Goal: Task Accomplishment & Management: Manage account settings

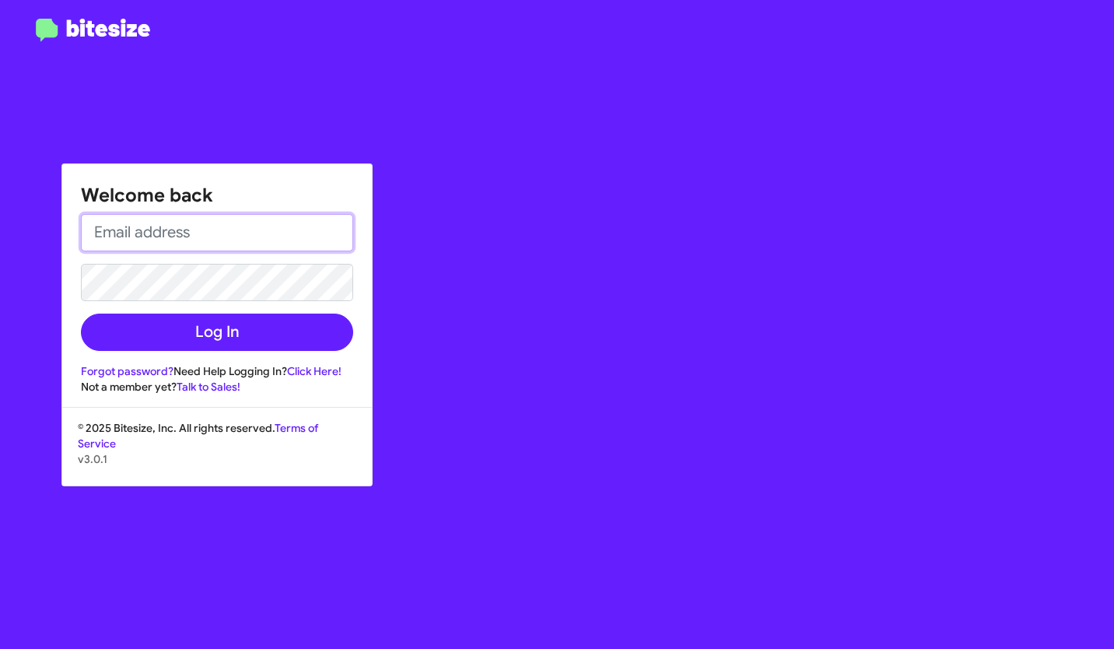
click at [222, 238] on input "email" at bounding box center [217, 232] width 272 height 37
type input "[EMAIL_ADDRESS][DOMAIN_NAME]"
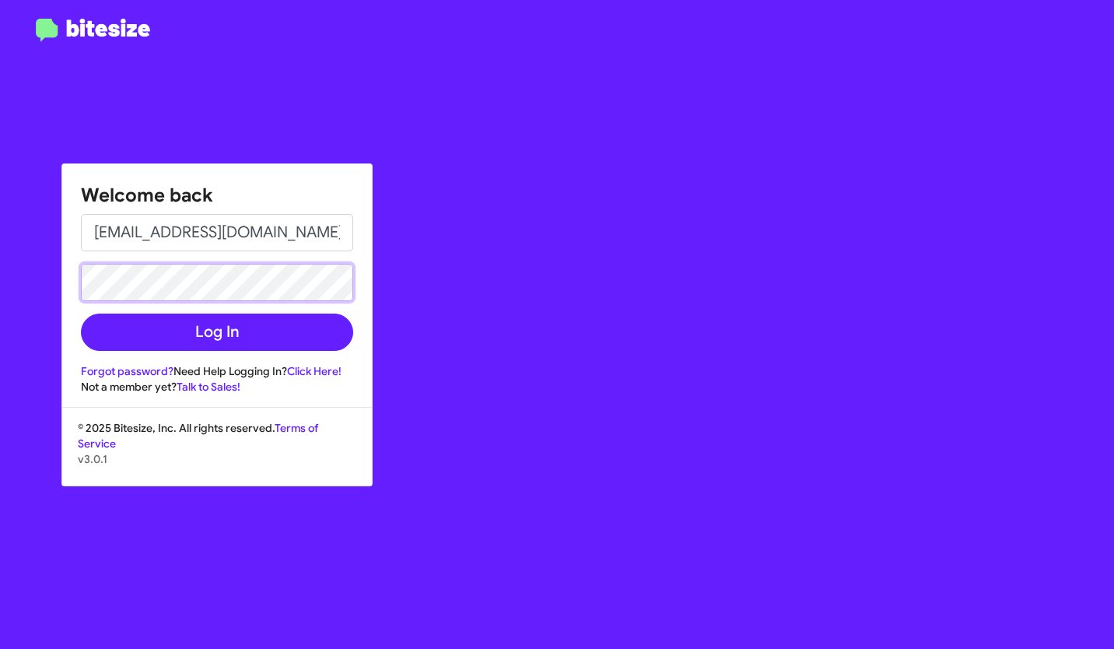
click at [81, 313] on button "Log In" at bounding box center [217, 331] width 272 height 37
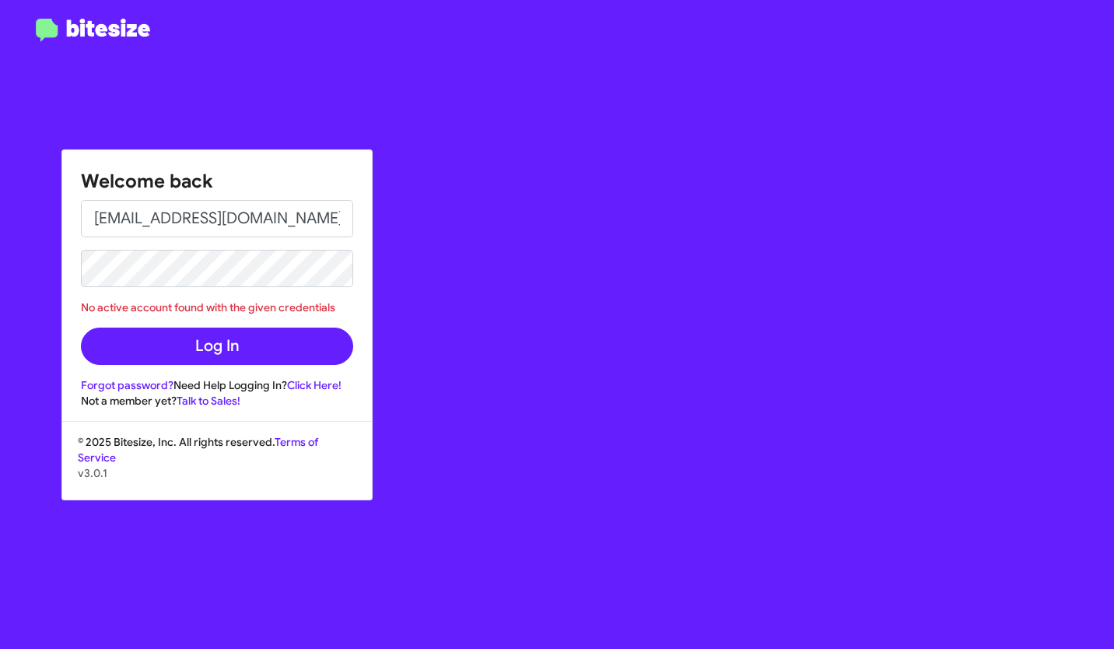
click at [148, 387] on link "Forgot password?" at bounding box center [127, 385] width 93 height 14
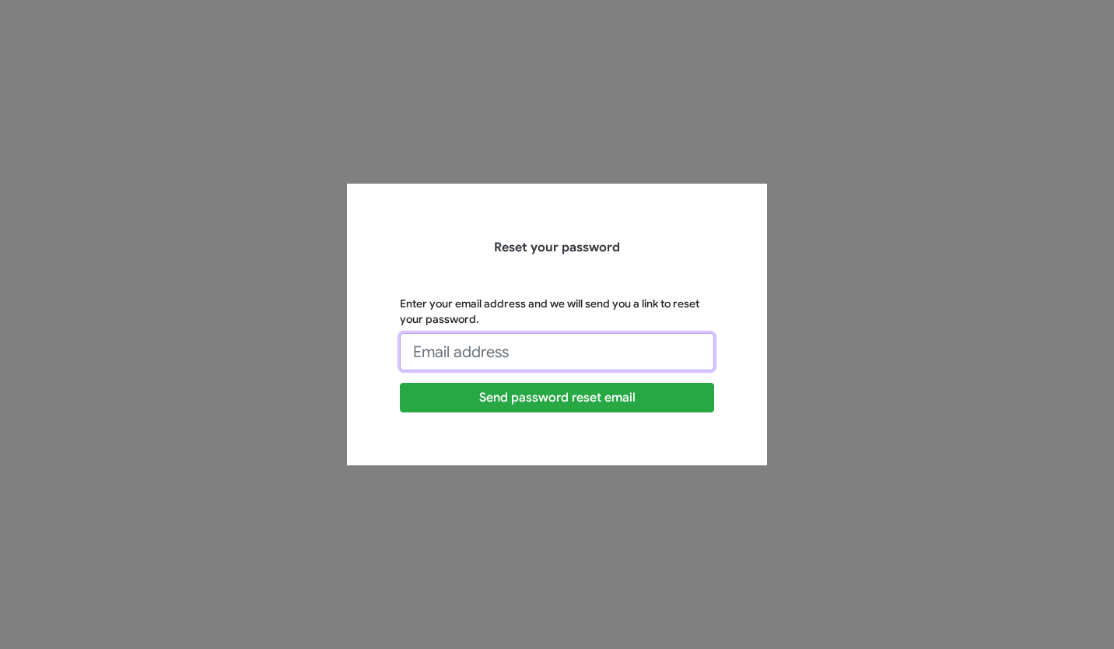
click at [450, 359] on input "Enter your email address and we will send you a link to reset your password." at bounding box center [557, 351] width 314 height 37
type input "[EMAIL_ADDRESS][DOMAIN_NAME]"
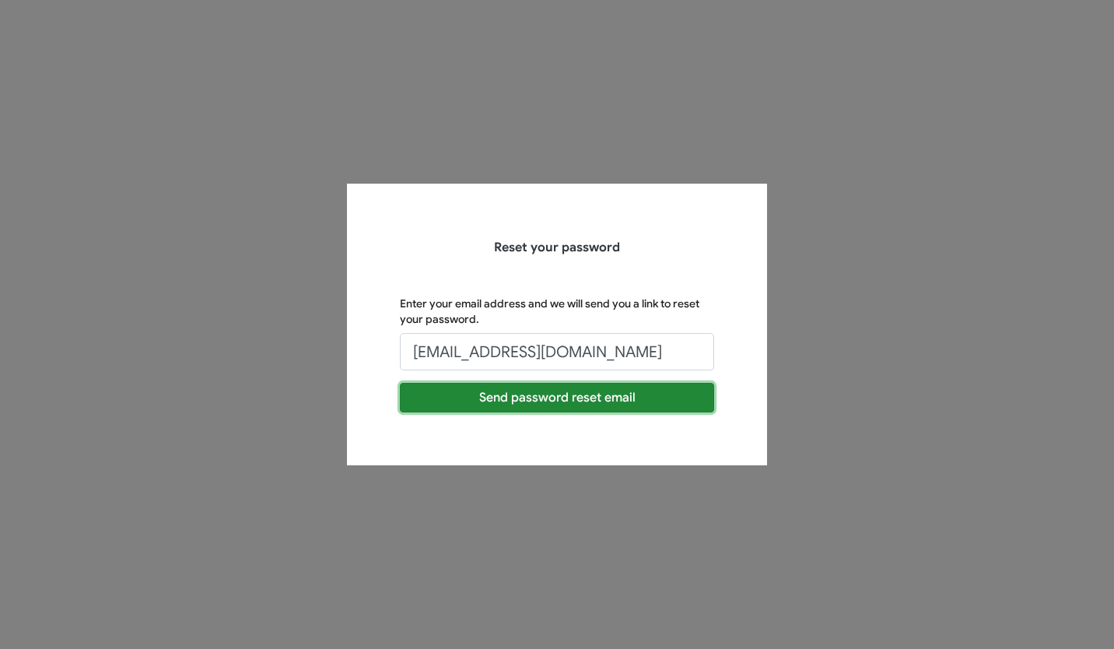
click at [450, 400] on button "Send password reset email" at bounding box center [557, 398] width 314 height 30
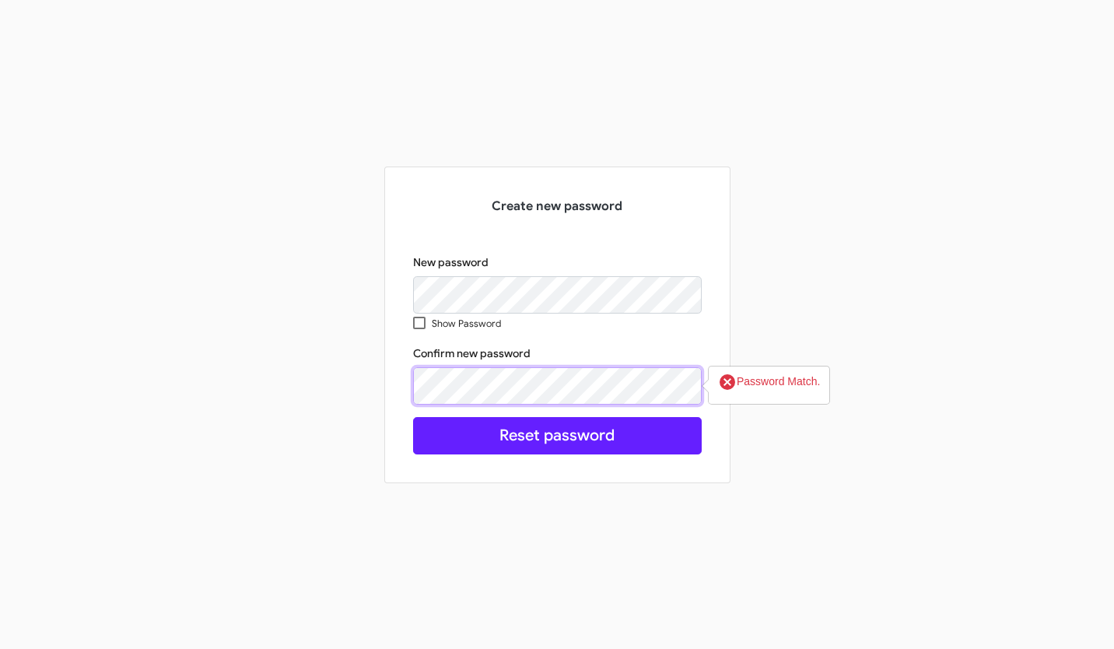
click at [413, 417] on button "Reset password" at bounding box center [557, 435] width 289 height 37
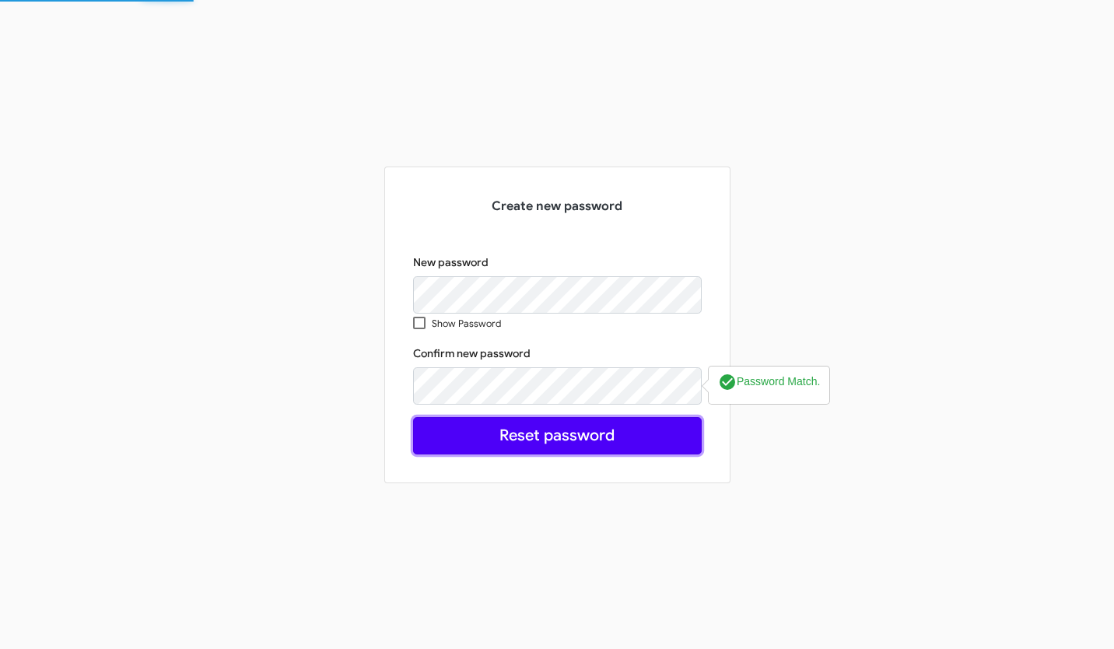
click at [496, 433] on button "Reset password" at bounding box center [557, 435] width 289 height 37
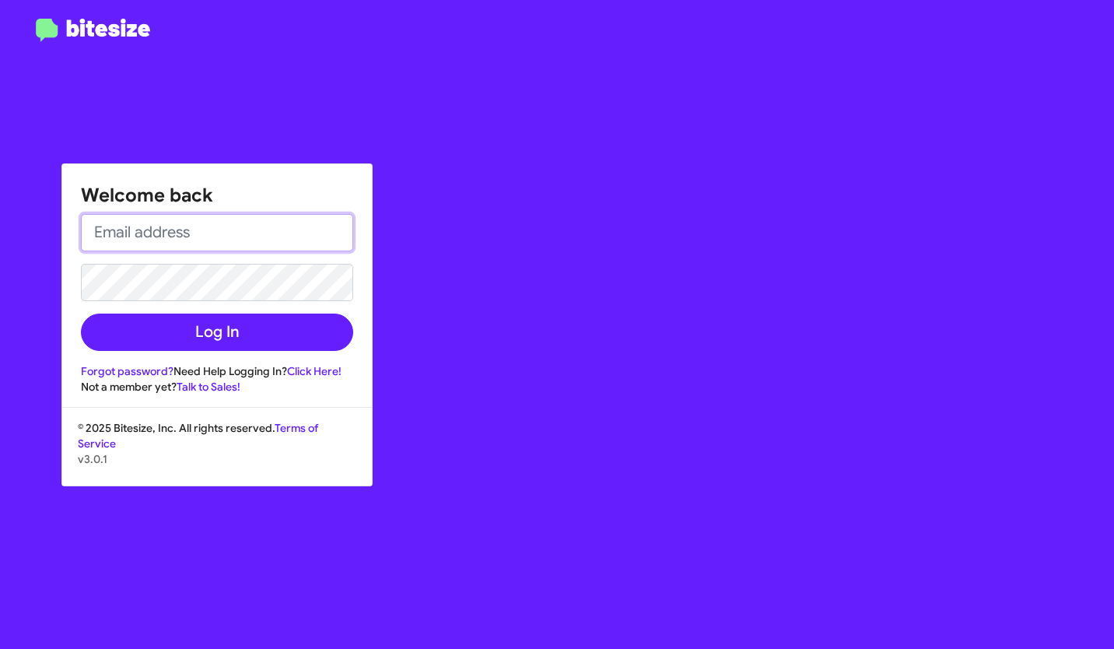
click at [208, 233] on input "email" at bounding box center [217, 232] width 272 height 37
type input "[EMAIL_ADDRESS][DOMAIN_NAME]"
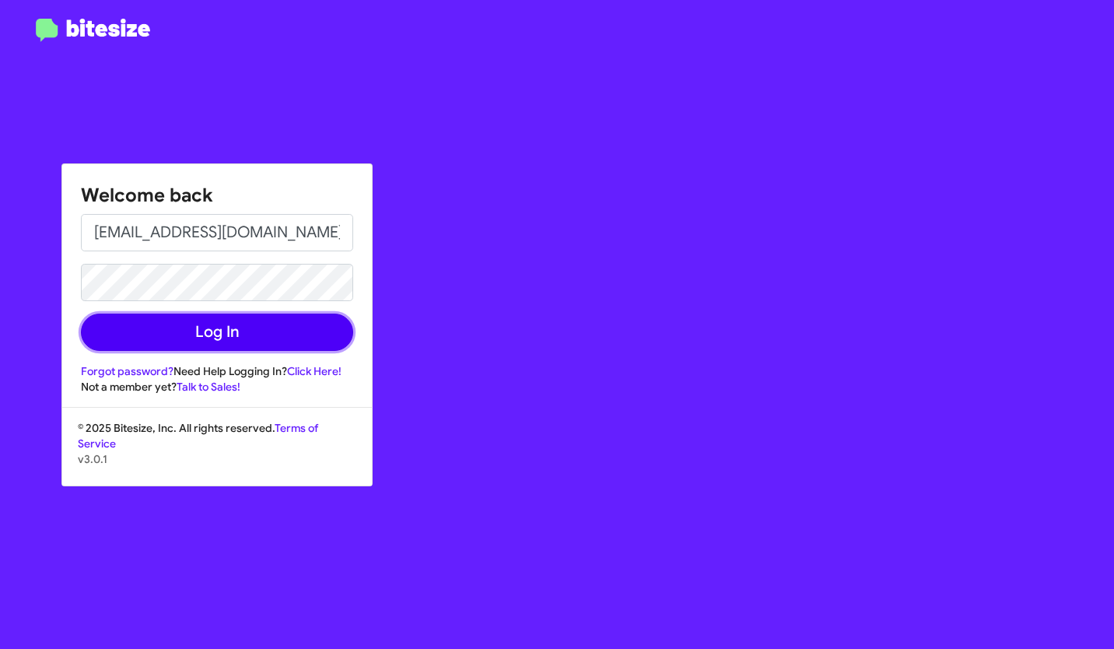
click at [224, 341] on button "Log In" at bounding box center [217, 331] width 272 height 37
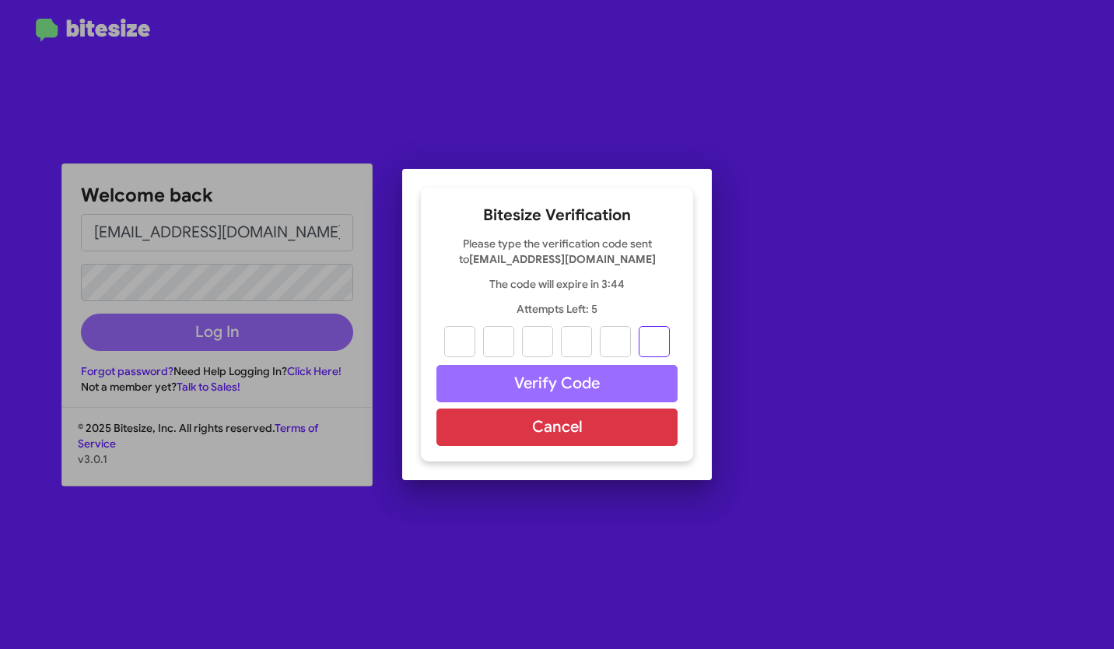
paste input "5"
type input "4"
type input "9"
type input "2"
type input "4"
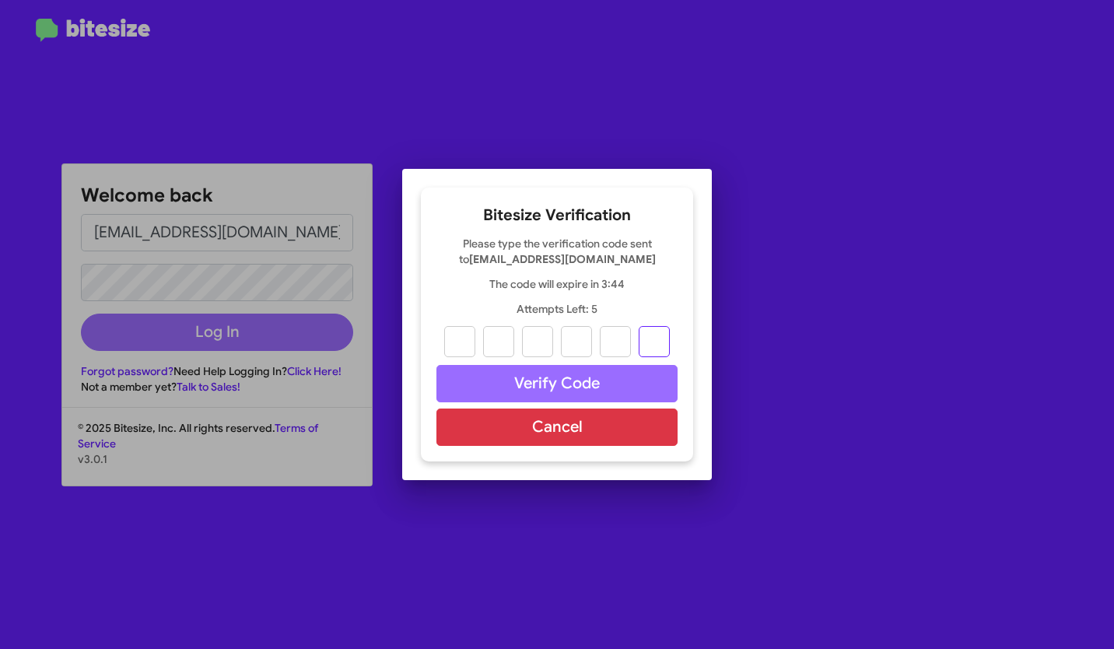
type input "1"
type input "5"
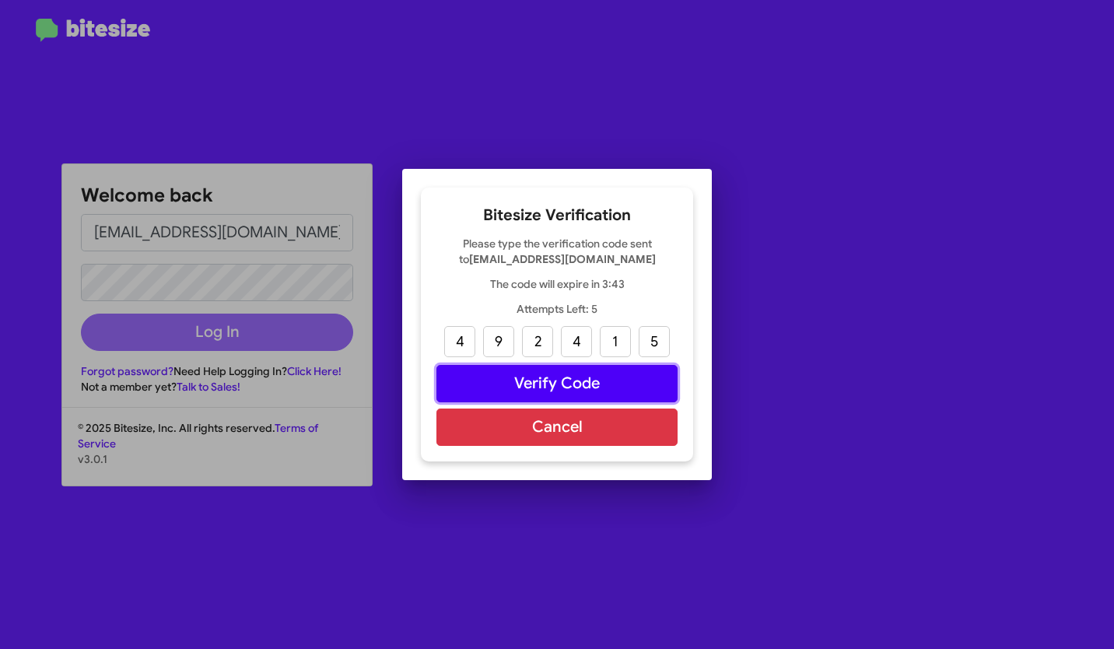
click at [577, 383] on button "Verify Code" at bounding box center [556, 383] width 241 height 37
